Goal: Information Seeking & Learning: Learn about a topic

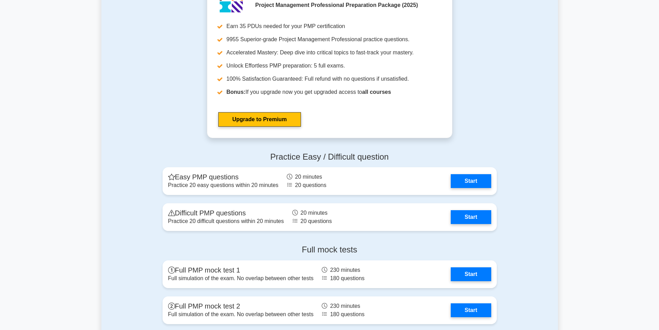
scroll to position [1834, 0]
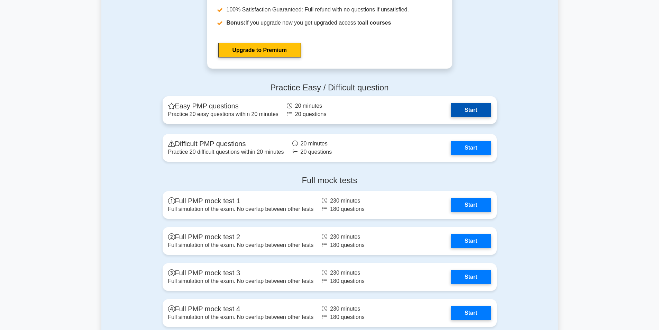
click at [476, 112] on link "Start" at bounding box center [471, 110] width 40 height 14
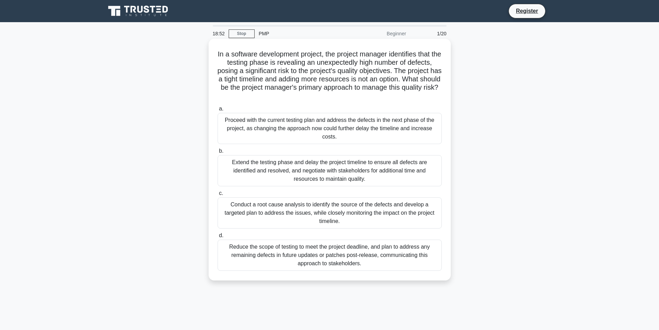
click at [329, 218] on div "Conduct a root cause analysis to identify the source of the defects and develop…" at bounding box center [330, 212] width 224 height 31
click at [218, 196] on input "c. Conduct a root cause analysis to identify the source of the defects and deve…" at bounding box center [218, 193] width 0 height 4
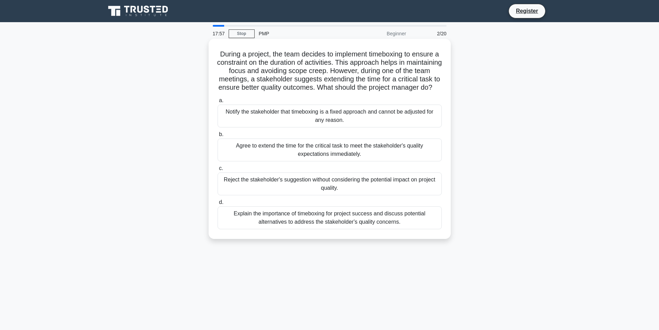
click at [417, 223] on div "Explain the importance of timeboxing for project success and discuss potential …" at bounding box center [330, 217] width 224 height 23
click at [218, 205] on input "d. Explain the importance of timeboxing for project success and discuss potenti…" at bounding box center [218, 202] width 0 height 4
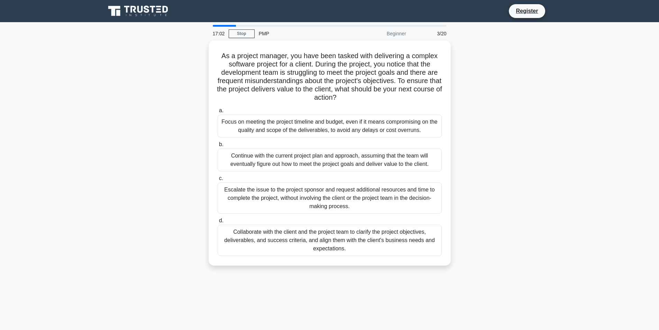
click at [384, 234] on div "Collaborate with the client and the project team to clarify the project objecti…" at bounding box center [330, 240] width 224 height 31
click at [218, 223] on input "d. Collaborate with the client and the project team to clarify the project obje…" at bounding box center [218, 220] width 0 height 4
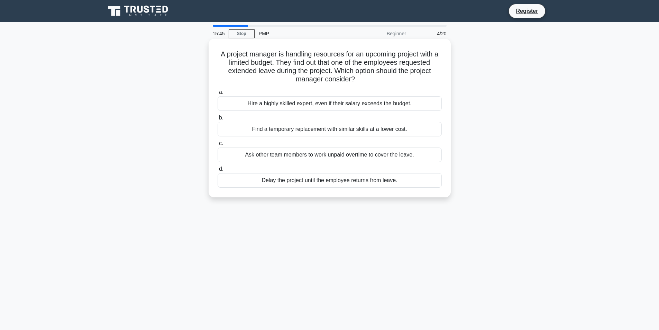
click at [294, 126] on div "Find a temporary replacement with similar skills at a lower cost." at bounding box center [330, 129] width 224 height 15
click at [218, 120] on input "b. Find a temporary replacement with similar skills at a lower cost." at bounding box center [218, 118] width 0 height 4
click at [344, 173] on div "Ask for more team members to manage the complex work breakdown structure." at bounding box center [330, 180] width 224 height 15
click at [218, 171] on input "d. Ask for more team members to manage the complex work breakdown structure." at bounding box center [218, 169] width 0 height 4
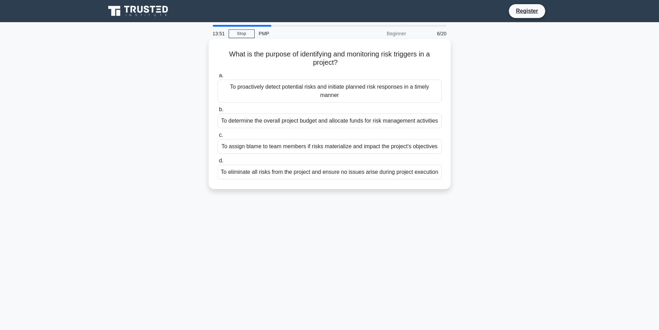
click at [350, 83] on div "To proactively detect potential risks and initiate planned risk responses in a …" at bounding box center [330, 91] width 224 height 23
click at [218, 78] on input "a. To proactively detect potential risks and initiate planned risk responses in…" at bounding box center [218, 75] width 0 height 4
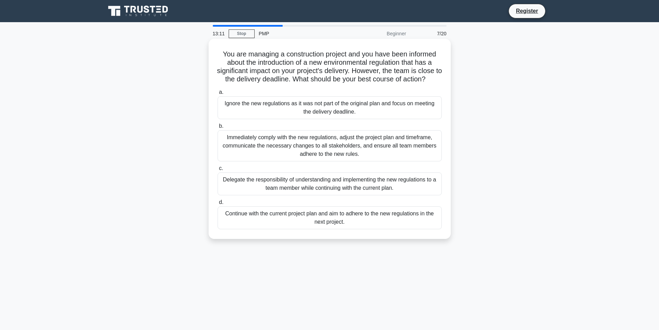
click at [337, 148] on div "Immediately comply with the new regulations, adjust the project plan and timefr…" at bounding box center [330, 145] width 224 height 31
click at [218, 128] on input "b. Immediately comply with the new regulations, adjust the project plan and tim…" at bounding box center [218, 126] width 0 height 4
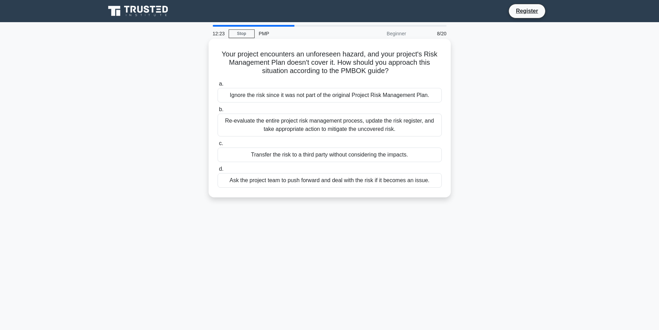
click at [353, 127] on div "Re-evaluate the entire project risk management process, update the risk registe…" at bounding box center [330, 125] width 224 height 23
click at [218, 112] on input "b. Re-evaluate the entire project risk management process, update the risk regi…" at bounding box center [218, 109] width 0 height 4
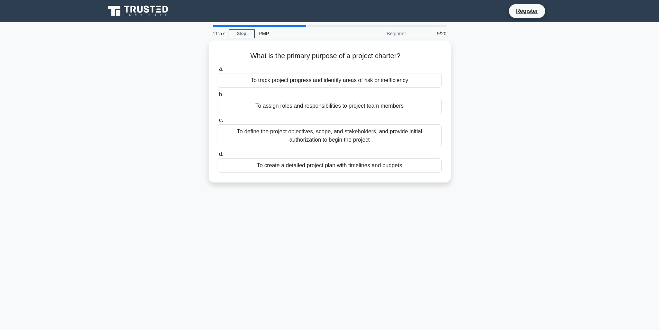
click at [353, 127] on div "To define the project objectives, scope, and stakeholders, and provide initial …" at bounding box center [330, 135] width 224 height 23
click at [218, 123] on input "c. To define the project objectives, scope, and stakeholders, and provide initi…" at bounding box center [218, 120] width 0 height 4
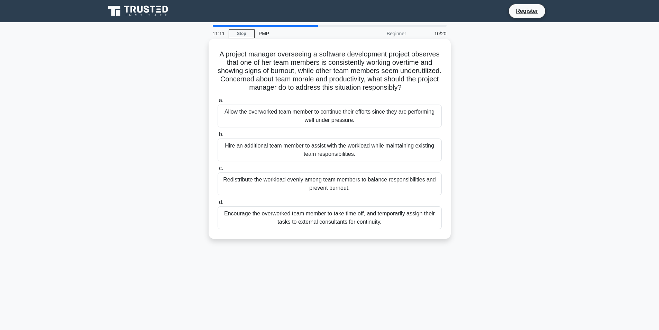
click at [346, 184] on div "Redistribute the workload evenly among team members to balance responsibilities…" at bounding box center [330, 183] width 224 height 23
click at [218, 171] on input "c. Redistribute the workload evenly among team members to balance responsibilit…" at bounding box center [218, 168] width 0 height 4
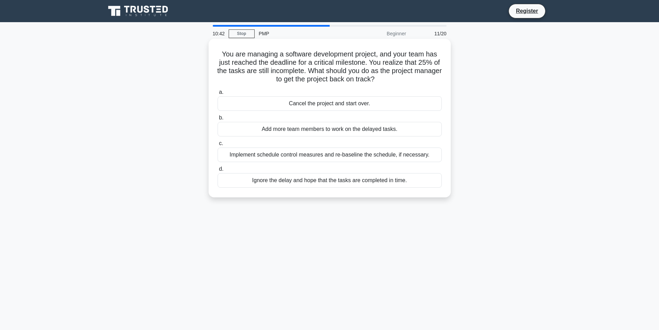
click at [321, 164] on div "a. Cancel the project and start over. b. Add more team members to work on the d…" at bounding box center [330, 138] width 233 height 102
click at [320, 161] on div "Implement schedule control measures and re-baseline the schedule, if necessary." at bounding box center [330, 154] width 224 height 15
click at [218, 146] on input "c. Implement schedule control measures and re-baseline the schedule, if necessa…" at bounding box center [218, 143] width 0 height 4
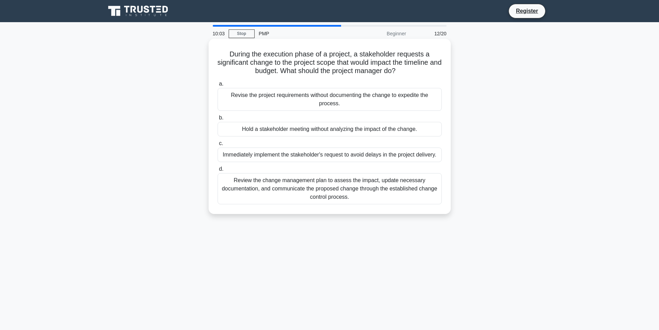
click at [390, 197] on div "Review the change management plan to assess the impact, update necessary docume…" at bounding box center [330, 188] width 224 height 31
click at [218, 171] on input "d. Review the change management plan to assess the impact, update necessary doc…" at bounding box center [218, 169] width 0 height 4
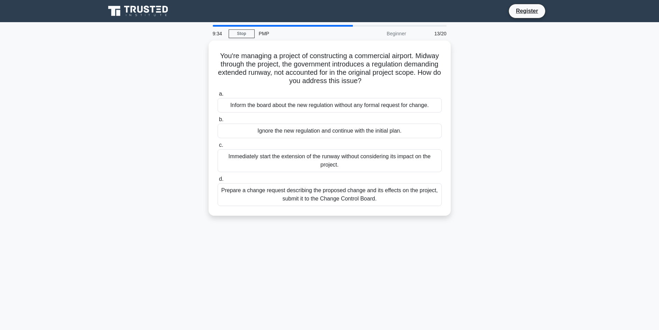
click at [392, 194] on div "Prepare a change request describing the proposed change and its effects on the …" at bounding box center [330, 194] width 224 height 23
click at [218, 181] on input "d. Prepare a change request describing the proposed change and its effects on t…" at bounding box center [218, 179] width 0 height 4
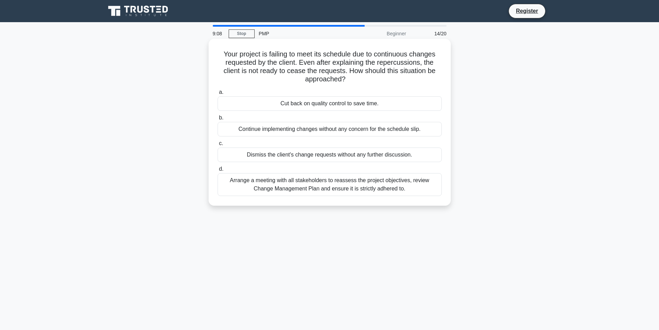
drag, startPoint x: 390, startPoint y: 197, endPoint x: 393, endPoint y: 193, distance: 5.4
click at [393, 193] on div "Arrange a meeting with all stakeholders to reassess the project objectives, rev…" at bounding box center [330, 184] width 224 height 23
click at [218, 171] on input "d. Arrange a meeting with all stakeholders to reassess the project objectives, …" at bounding box center [218, 169] width 0 height 4
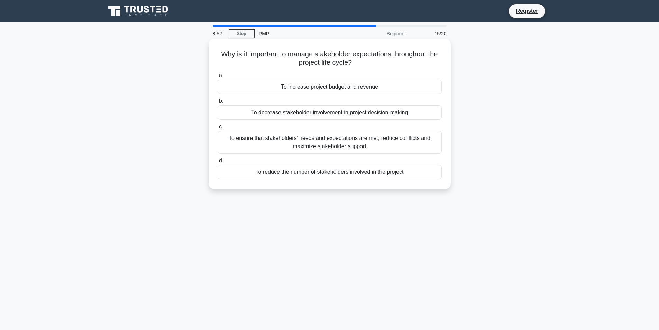
click at [385, 152] on div "To ensure that stakeholders' needs and expectations are met, reduce conflicts a…" at bounding box center [330, 142] width 224 height 23
click at [218, 129] on input "c. To ensure that stakeholders' needs and expectations are met, reduce conflict…" at bounding box center [218, 127] width 0 height 4
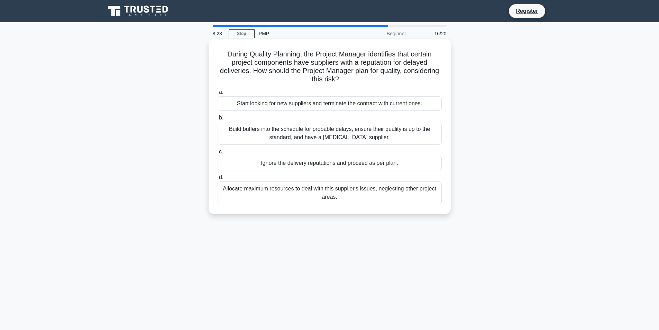
click at [393, 132] on div "Build buffers into the schedule for probable delays, ensure their quality is up…" at bounding box center [330, 133] width 224 height 23
click at [218, 120] on input "b. Build buffers into the schedule for probable delays, ensure their quality is…" at bounding box center [218, 118] width 0 height 4
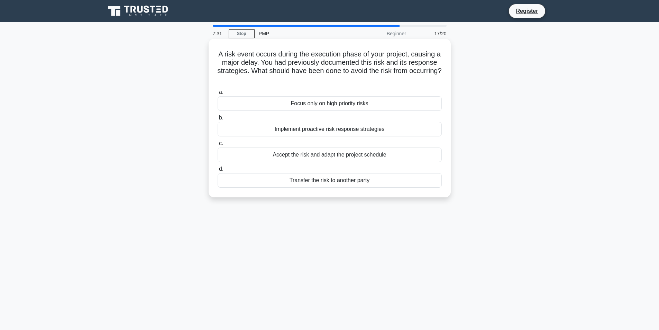
click at [388, 131] on div "Implement proactive risk response strategies" at bounding box center [330, 129] width 224 height 15
click at [218, 120] on input "b. Implement proactive risk response strategies" at bounding box center [218, 118] width 0 height 4
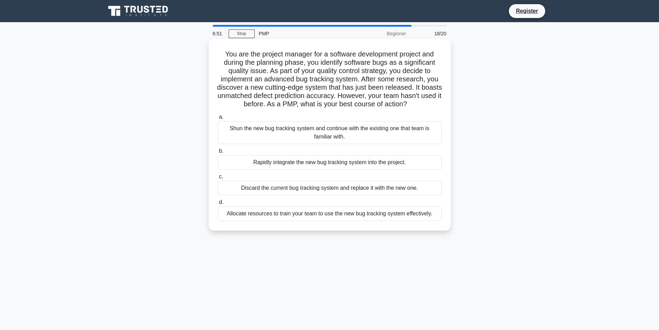
click at [395, 214] on div "Allocate resources to train your team to use the new bug tracking system effect…" at bounding box center [330, 213] width 224 height 15
click at [218, 205] on input "d. Allocate resources to train your team to use the new bug tracking system eff…" at bounding box center [218, 202] width 0 height 4
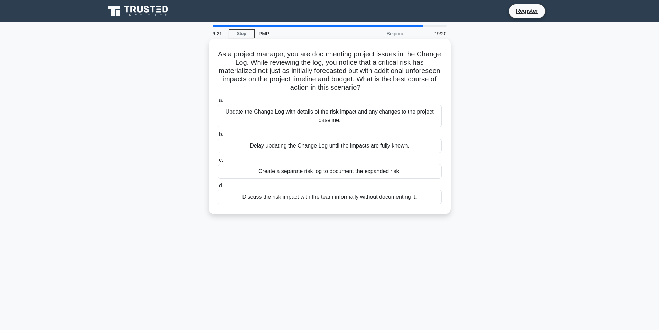
click at [387, 116] on div "Update the Change Log with details of the risk impact and any changes to the pr…" at bounding box center [330, 116] width 224 height 23
click at [218, 103] on input "a. Update the Change Log with details of the risk impact and any changes to the…" at bounding box center [218, 100] width 0 height 4
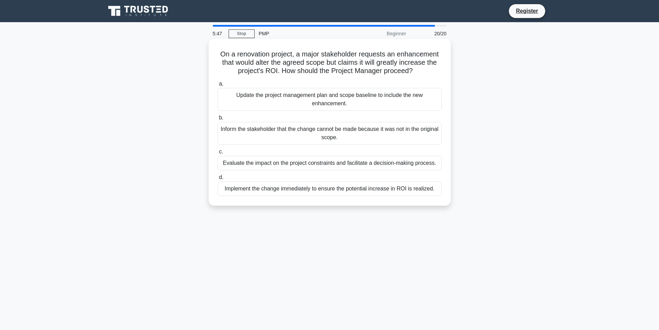
click at [435, 107] on div "Update the project management plan and scope baseline to include the new enhanc…" at bounding box center [330, 99] width 224 height 23
click at [218, 86] on input "a. Update the project management plan and scope baseline to include the new enh…" at bounding box center [218, 84] width 0 height 4
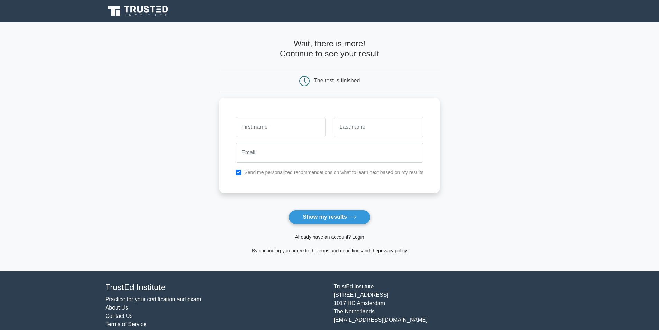
click at [354, 238] on link "Already have an account? Login" at bounding box center [329, 237] width 69 height 6
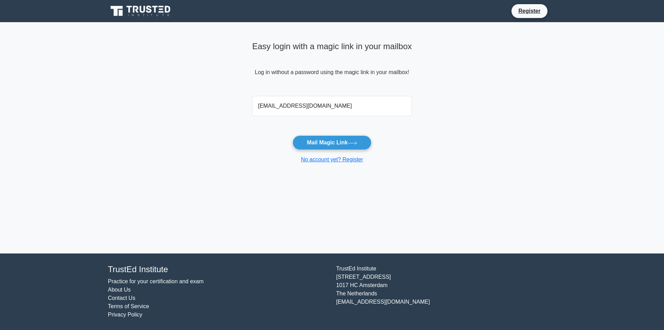
type input "[EMAIL_ADDRESS][DOMAIN_NAME]"
click at [293, 135] on button "Mail Magic Link" at bounding box center [332, 142] width 79 height 15
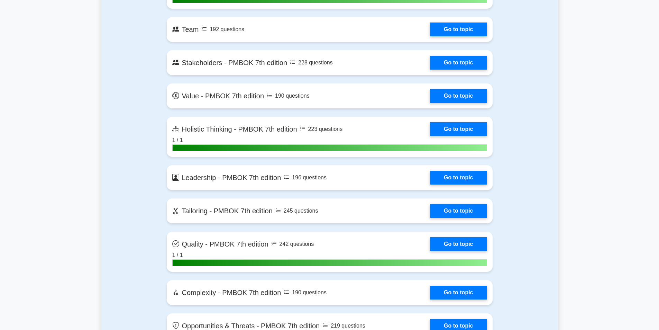
scroll to position [1556, 0]
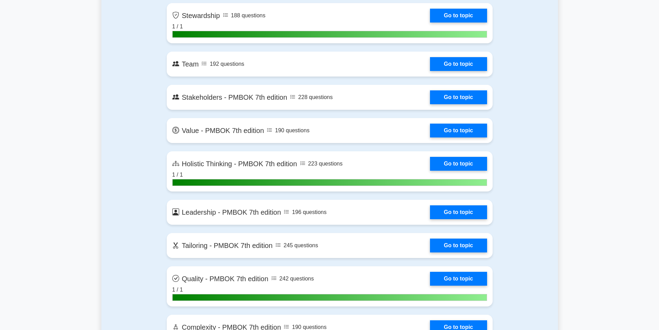
drag, startPoint x: 140, startPoint y: 149, endPoint x: 64, endPoint y: 138, distance: 76.5
drag, startPoint x: 64, startPoint y: 138, endPoint x: 64, endPoint y: 104, distance: 34.6
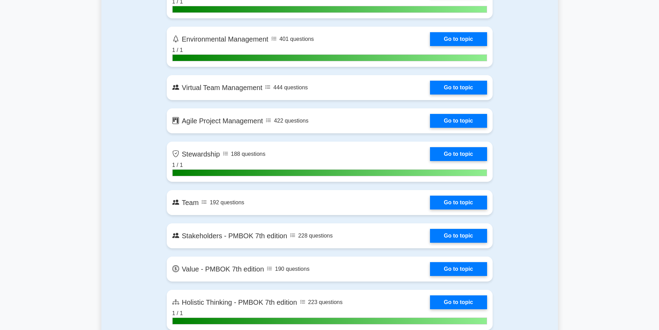
scroll to position [1348, 0]
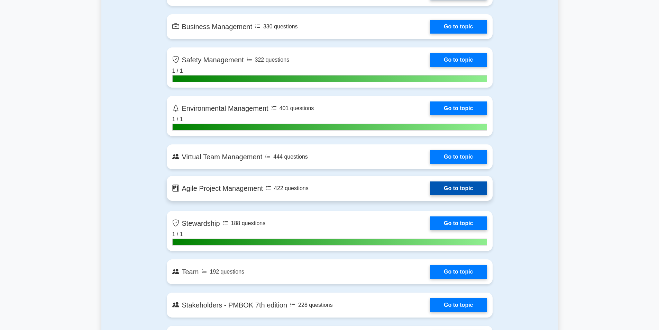
click at [430, 181] on link "Go to topic" at bounding box center [458, 188] width 57 height 14
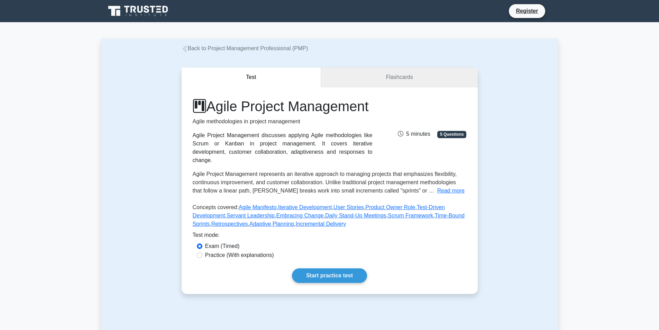
click at [344, 79] on link "Flashcards" at bounding box center [399, 77] width 156 height 20
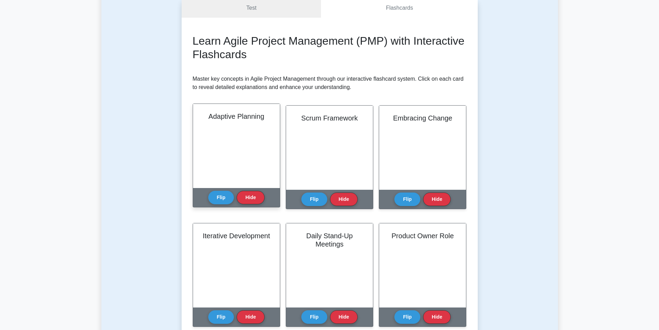
scroll to position [138, 0]
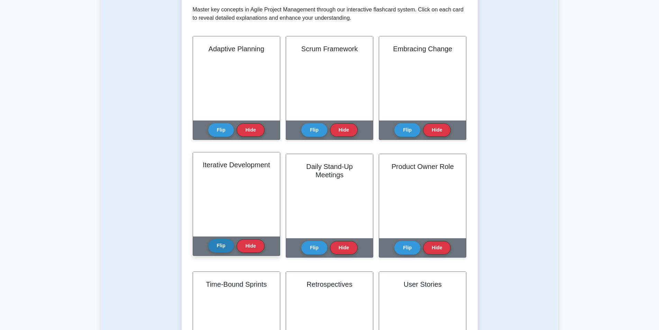
click at [222, 243] on button "Flip" at bounding box center [221, 245] width 26 height 13
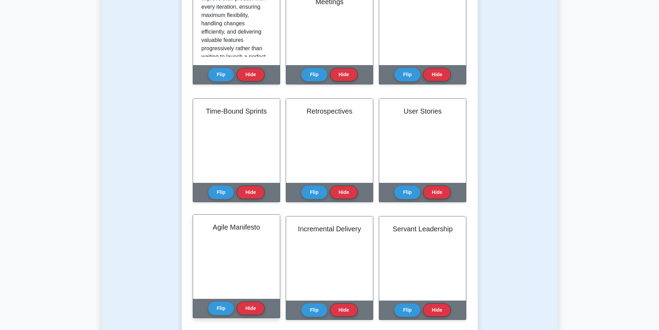
scroll to position [346, 0]
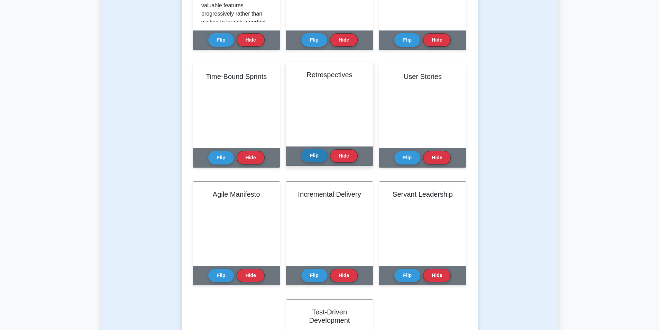
click at [314, 162] on button "Flip" at bounding box center [314, 155] width 26 height 13
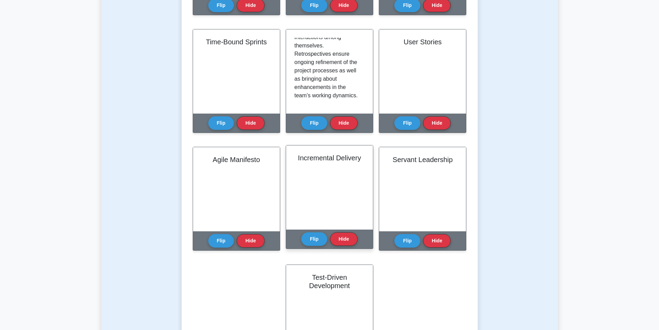
scroll to position [450, 0]
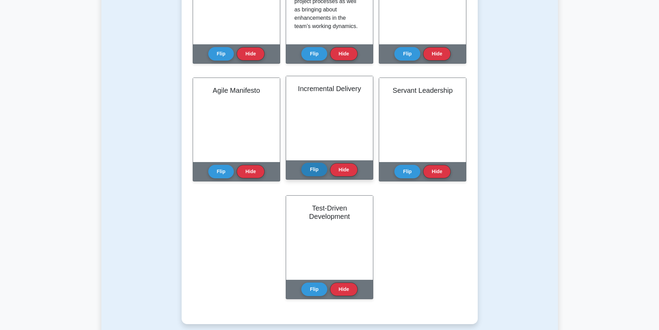
click at [310, 174] on button "Flip" at bounding box center [314, 169] width 26 height 13
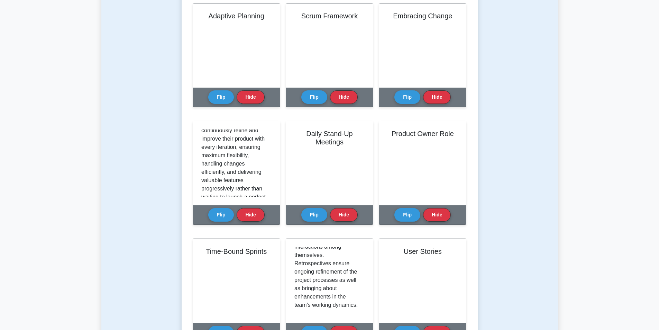
scroll to position [0, 0]
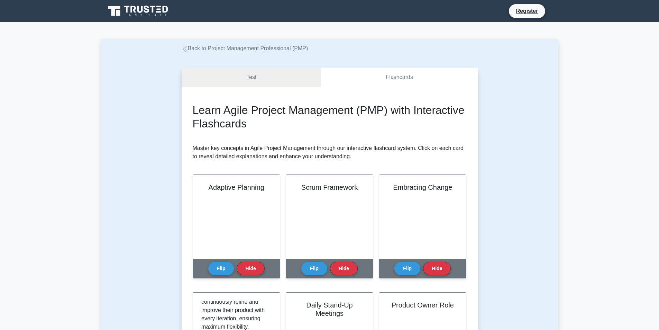
click at [262, 71] on link "Test" at bounding box center [252, 77] width 140 height 20
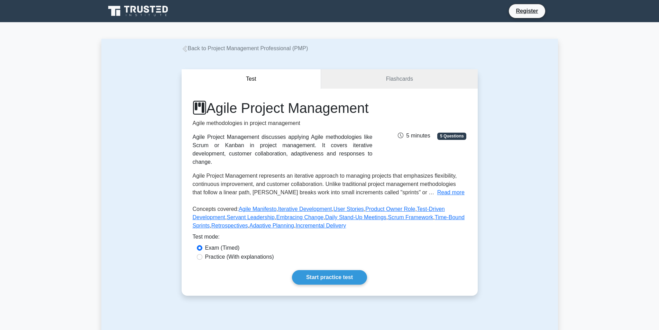
click at [251, 79] on button "Test" at bounding box center [252, 79] width 140 height 20
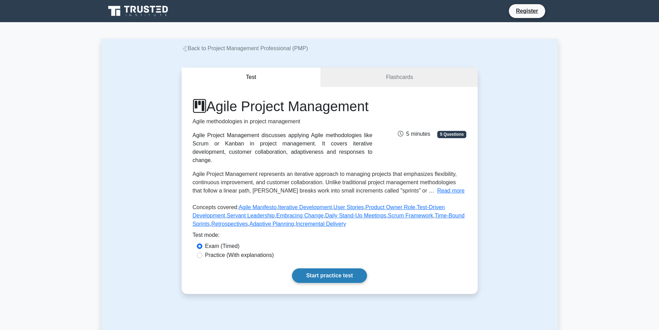
click at [351, 280] on link "Start practice test" at bounding box center [329, 275] width 75 height 15
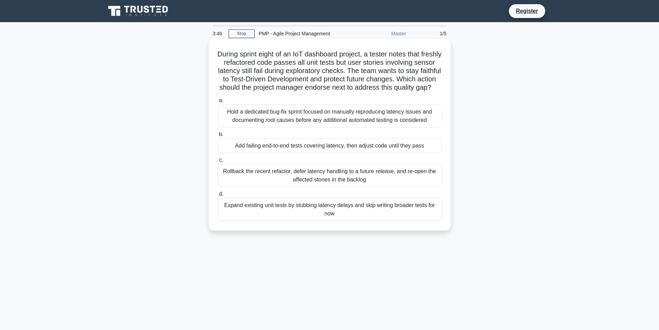
click at [351, 115] on div "Hold a dedicated bug-fix sprint focused on manually reproducing latency issues …" at bounding box center [330, 116] width 224 height 23
click at [218, 103] on input "a. Hold a dedicated bug-fix sprint focused on manually reproducing latency issu…" at bounding box center [218, 100] width 0 height 4
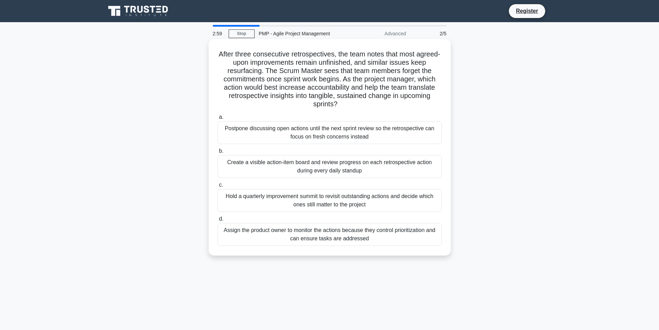
click at [413, 167] on div "Create a visible action-item board and review progress on each retrospective ac…" at bounding box center [330, 166] width 224 height 23
click at [218, 153] on input "b. Create a visible action-item board and review progress on each retrospective…" at bounding box center [218, 151] width 0 height 4
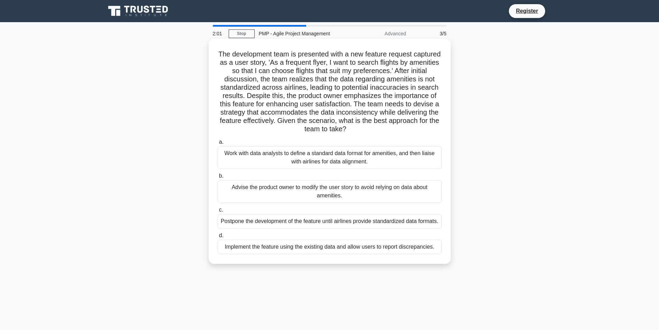
click at [352, 227] on div "Postpone the development of the feature until airlines provide standardized dat…" at bounding box center [330, 221] width 224 height 15
click at [218, 212] on input "c. Postpone the development of the feature until airlines provide standardized …" at bounding box center [218, 210] width 0 height 4
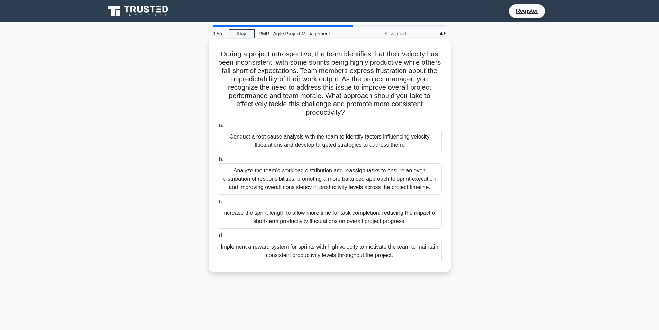
click at [365, 249] on div "Implement a reward system for sprints with high velocity to motivate the team t…" at bounding box center [330, 250] width 224 height 23
click at [218, 238] on input "d. Implement a reward system for sprints with high velocity to motivate the tea…" at bounding box center [218, 235] width 0 height 4
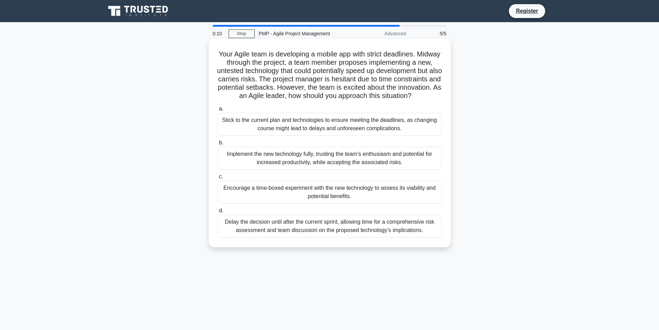
click at [342, 195] on div "Encourage a time-boxed experiment with the new technology to assess its viabili…" at bounding box center [330, 192] width 224 height 23
click at [218, 179] on input "c. Encourage a time-boxed experiment with the new technology to assess its viab…" at bounding box center [218, 176] width 0 height 4
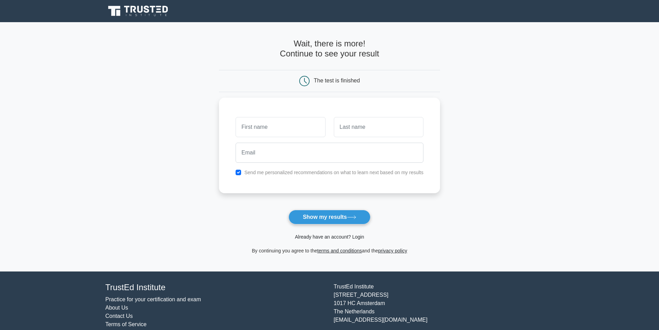
click at [324, 236] on link "Already have an account? Login" at bounding box center [329, 237] width 69 height 6
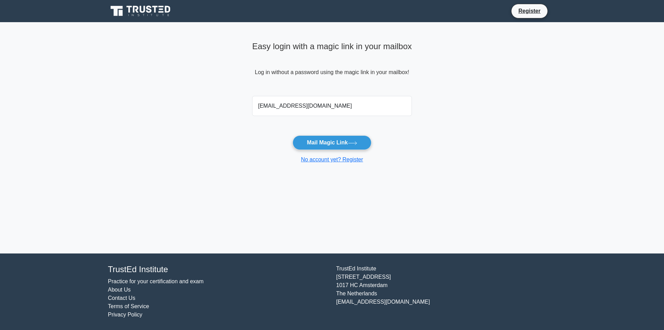
type input "[EMAIL_ADDRESS][DOMAIN_NAME]"
click at [293, 135] on button "Mail Magic Link" at bounding box center [332, 142] width 79 height 15
